Goal: Transaction & Acquisition: Subscribe to service/newsletter

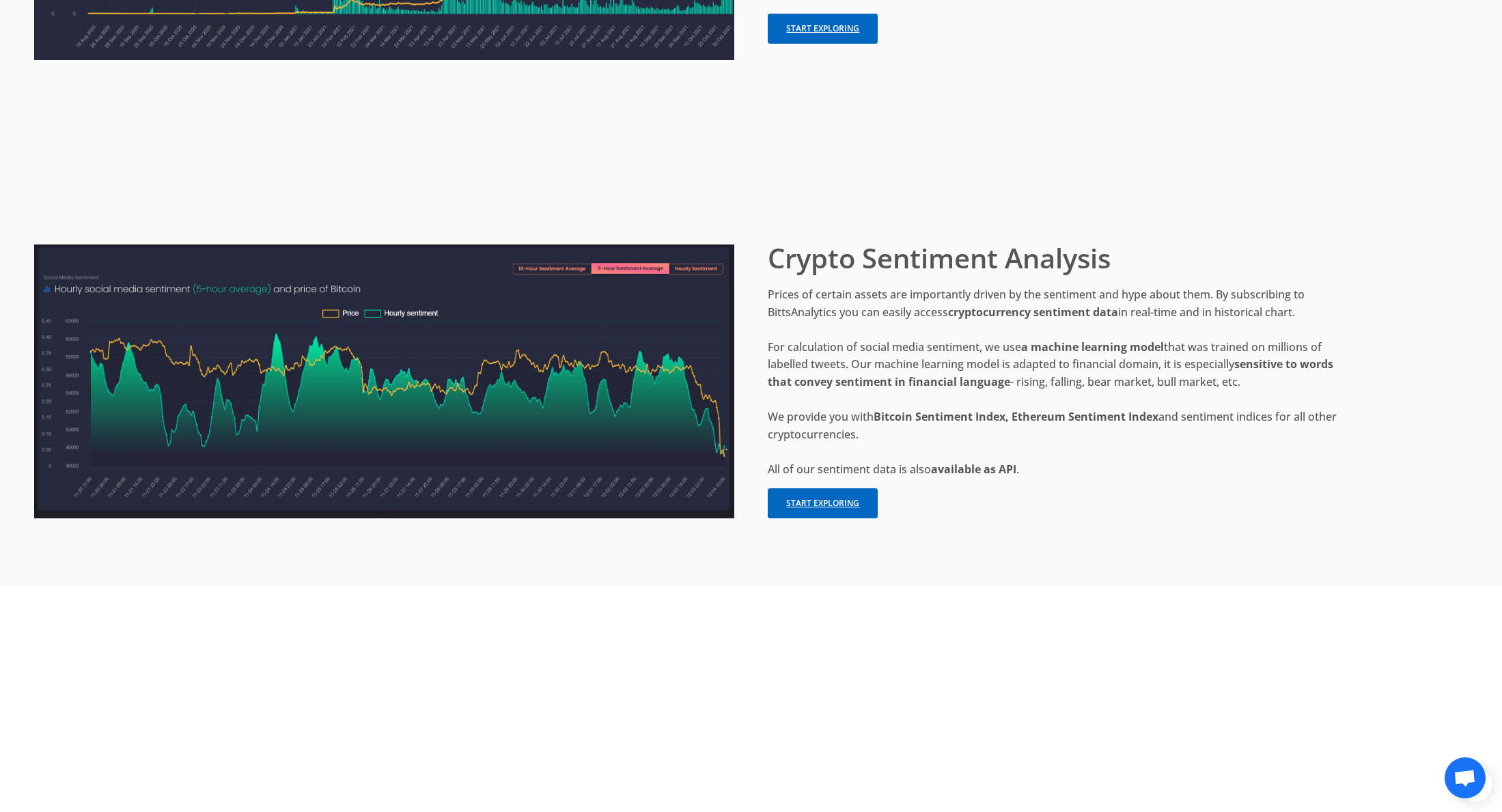
scroll to position [2795, 0]
click at [848, 496] on link "Start exploring" at bounding box center [823, 503] width 110 height 31
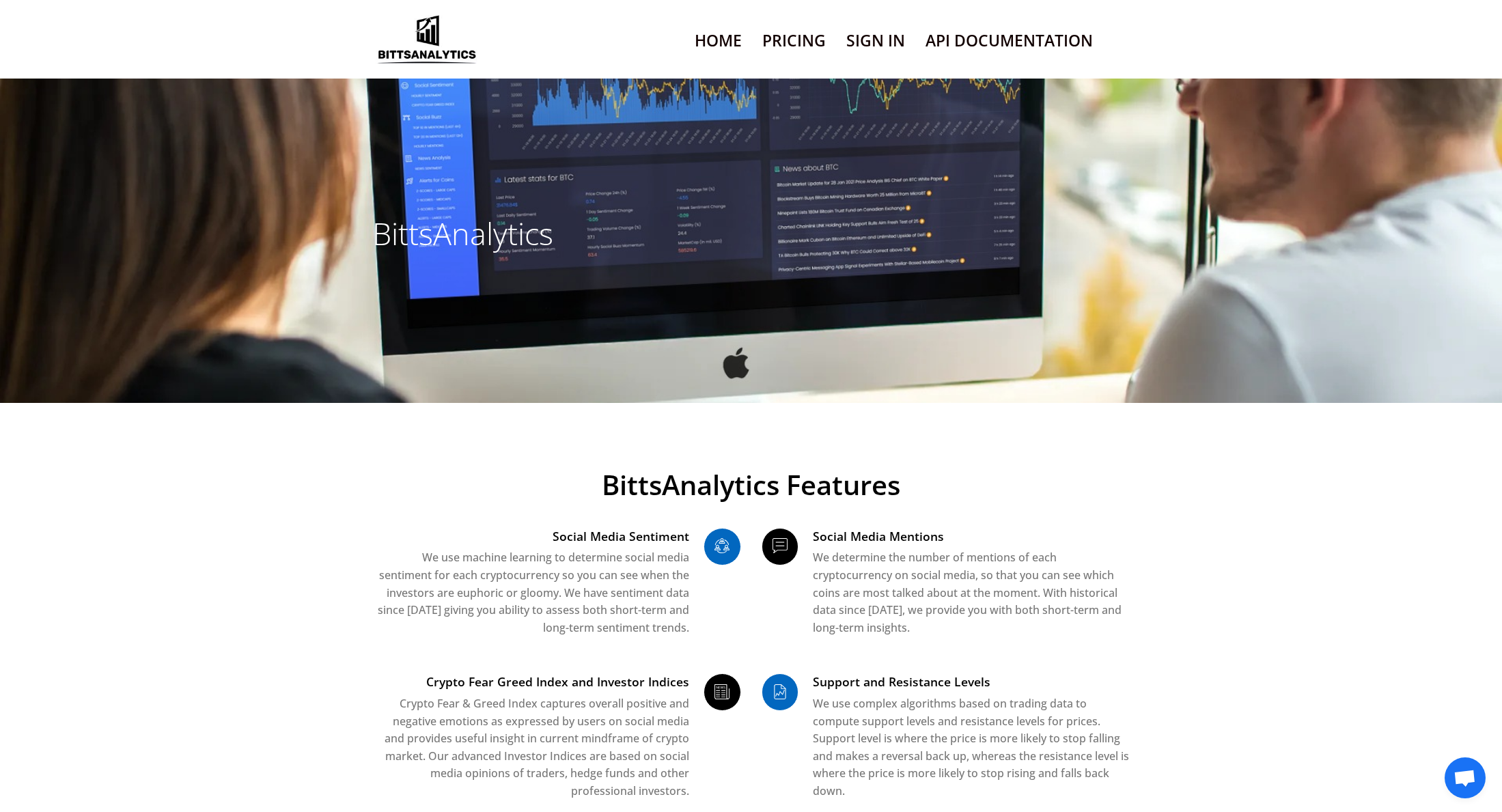
drag, startPoint x: 781, startPoint y: 37, endPoint x: 788, endPoint y: 38, distance: 7.1
click at [781, 37] on link "Pricing" at bounding box center [794, 40] width 63 height 34
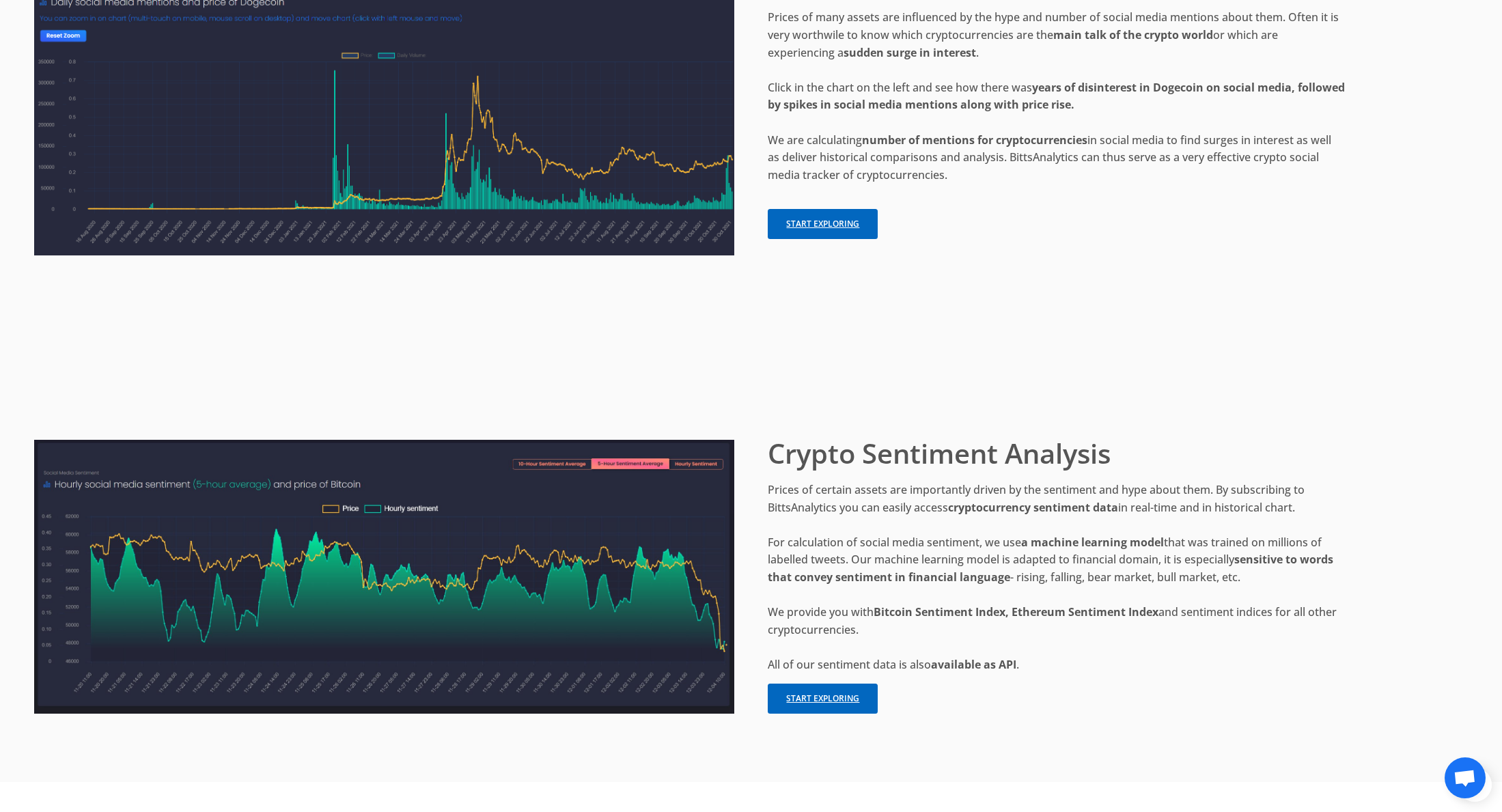
scroll to position [2667, 0]
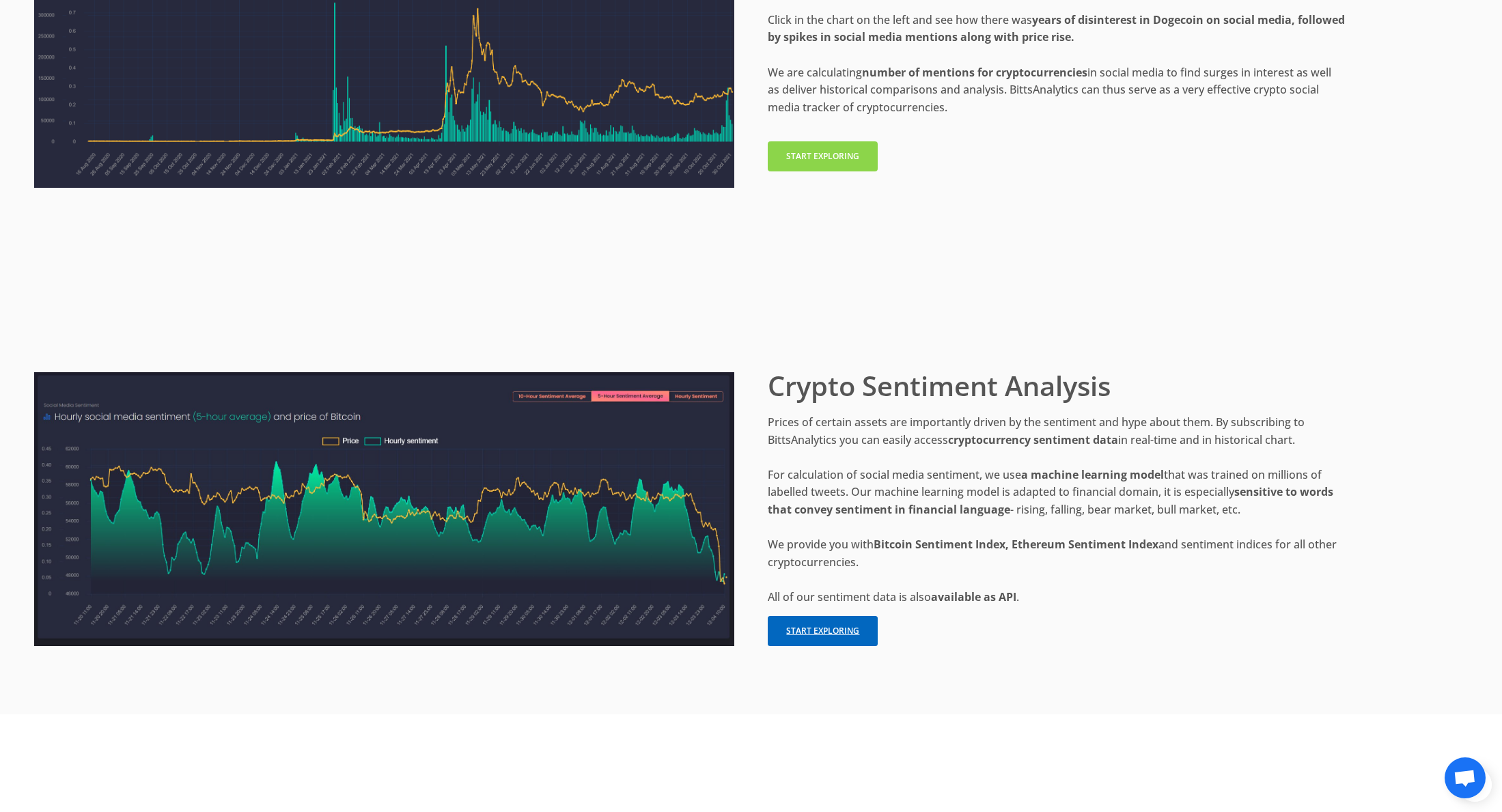
click at [809, 160] on link "Start exploring" at bounding box center [823, 157] width 110 height 31
